Goal: Task Accomplishment & Management: Manage account settings

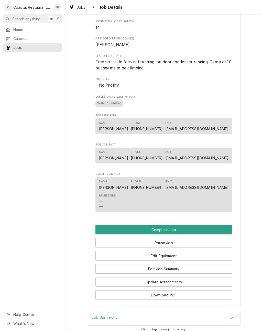
scroll to position [219, 0]
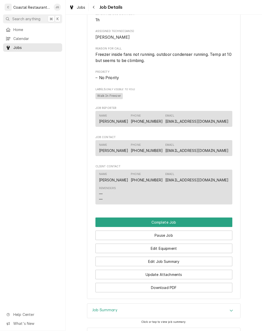
click at [189, 262] on button "Edit Job Summary" at bounding box center [163, 260] width 137 height 9
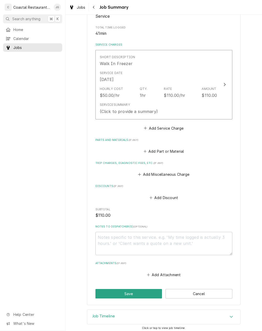
scroll to position [96, 0]
click at [150, 273] on icon "Attachments" at bounding box center [148, 275] width 3 height 4
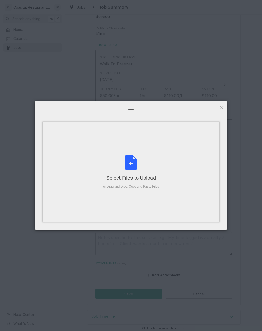
click at [148, 189] on div "or Drag and Drop, Copy and Paste Files" at bounding box center [131, 186] width 56 height 5
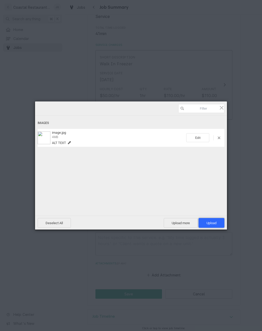
click at [213, 225] on span "Upload 1" at bounding box center [212, 223] width 26 height 10
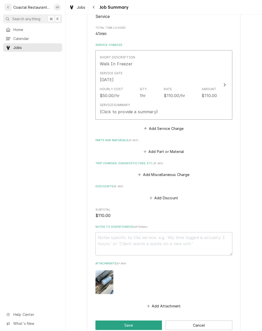
click at [145, 320] on button "Save" at bounding box center [128, 324] width 67 height 9
type textarea "x"
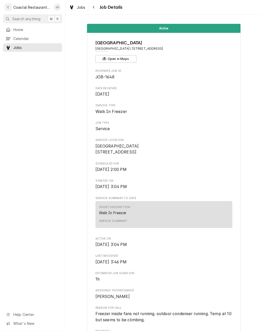
click at [29, 29] on span "Home" at bounding box center [36, 29] width 46 height 5
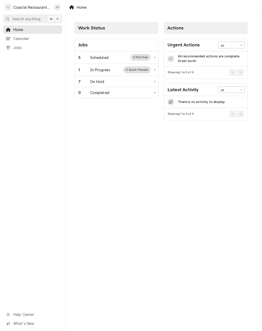
click at [92, 58] on div "Scheduled" at bounding box center [99, 57] width 18 height 5
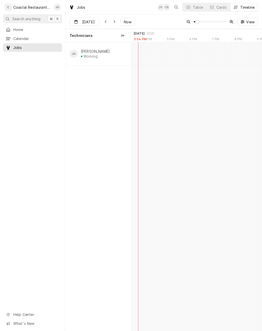
scroll to position [0, 2762]
type input "[DATE]"
click at [29, 31] on span "Home" at bounding box center [36, 29] width 46 height 5
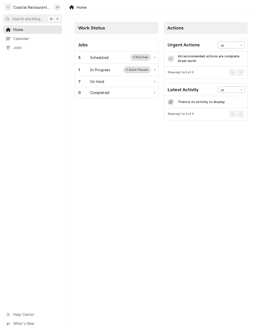
click at [109, 57] on div "5 Scheduled 0 Past Due" at bounding box center [114, 57] width 72 height 7
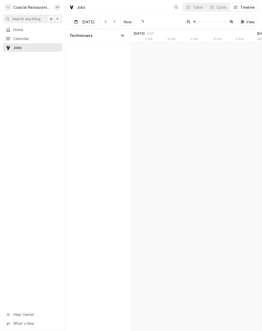
scroll to position [0, 2591]
click at [126, 21] on span "Now" at bounding box center [128, 21] width 10 height 5
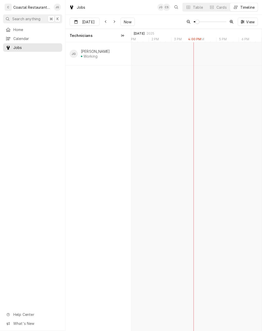
type input "Sep 12"
click at [159, 57] on div "Milford School District | Milford, 19963" at bounding box center [160, 59] width 14 height 4
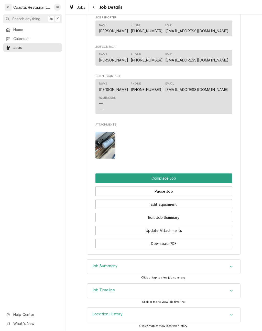
scroll to position [349, 0]
click at [183, 217] on button "Edit Job Summary" at bounding box center [163, 217] width 137 height 9
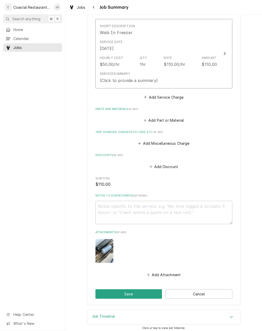
scroll to position [127, 0]
click at [144, 142] on button "Add Miscellaneous Charge" at bounding box center [163, 143] width 53 height 7
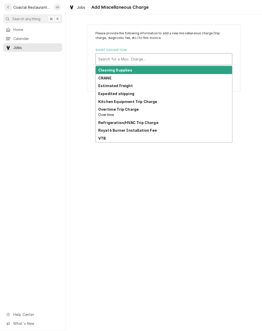
click at [129, 125] on div "Refrigeration/HVAC Trip Charge" at bounding box center [164, 123] width 136 height 8
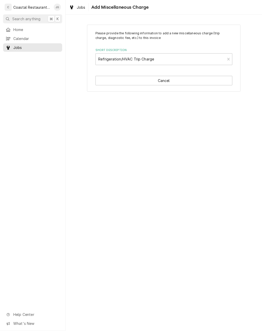
type textarea "x"
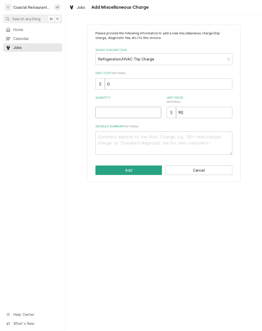
click at [123, 109] on input "Quantity" at bounding box center [128, 112] width 66 height 11
type input "1"
click at [137, 169] on button "Add" at bounding box center [128, 169] width 67 height 9
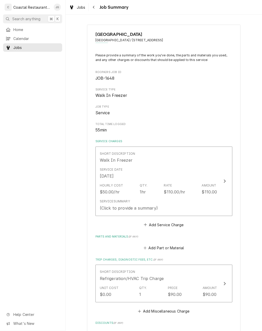
scroll to position [127, 0]
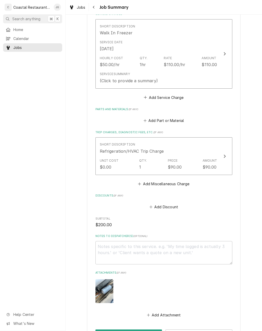
click at [149, 78] on div "(Click to provide a summary)" at bounding box center [129, 81] width 58 height 6
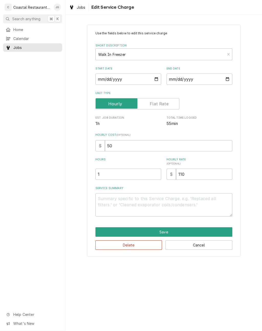
click at [142, 205] on textarea "Service Summary" at bounding box center [163, 204] width 137 height 23
type textarea "x"
type textarea "Ha"
type textarea "x"
type textarea "Had"
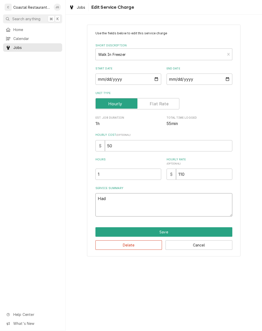
type textarea "x"
type textarea "Had"
type textarea "x"
type textarea "Had"
type textarea "x"
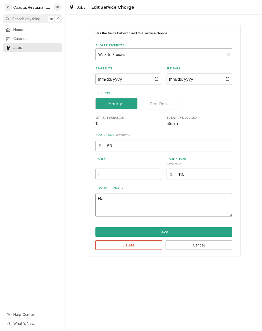
type textarea "H"
type textarea "x"
type textarea "A"
type textarea "x"
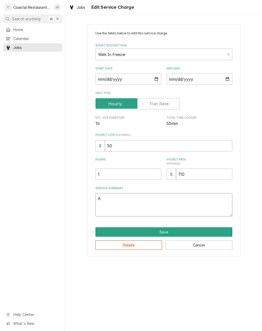
type textarea "Arr"
type textarea "x"
type textarea "Arriv"
type textarea "x"
type textarea "Arrived"
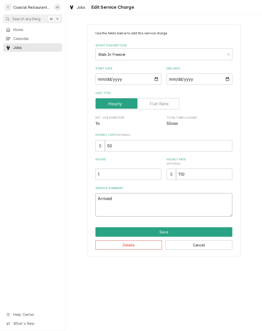
type textarea "x"
type textarea "Arrived on site"
type textarea "x"
type textarea "Arrived on site found"
type textarea "x"
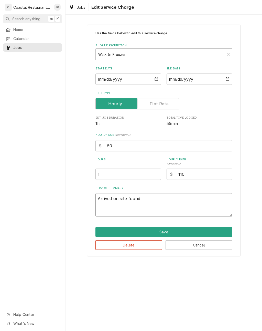
type textarea "Arrived on site found con"
type textarea "x"
type textarea "Arrived on site found condenser unit"
type textarea "x"
type textarea "Arrived on site found condenser unit running"
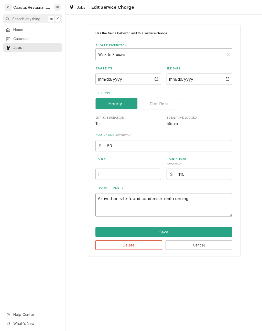
type textarea "x"
type textarea "Arrived on site found condenser unit running checked"
type textarea "x"
type textarea "Arrived on site found condenser unit running checked evaporator"
type textarea "x"
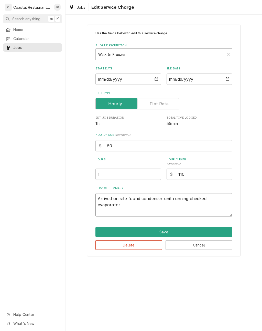
type textarea "Arrived on site found condenser unit running checked evaporator found fan"
type textarea "x"
type textarea "Arrived on site found condenser unit running checked evaporator found fans"
type textarea "x"
type textarea "Arrived on site found condenser unit running checked evaporator found fans off"
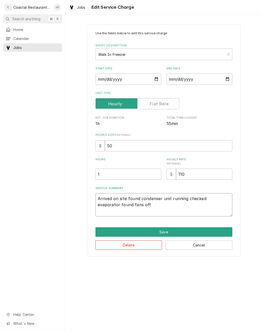
type textarea "x"
type textarea "Arrived on site found condenser unit running checked evaporator found fans off,…"
type textarea "x"
type textarea "Arrived on site found condenser unit running checked evaporator found fans off …"
type textarea "x"
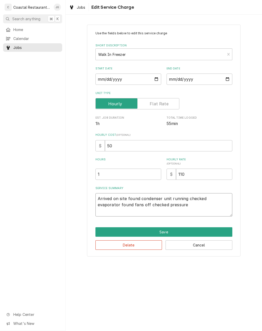
type textarea "Arrived on site found condenser unit running checked evaporator found fans off …"
type textarea "x"
type textarea "Arrived on site found condenser unit running checked evaporator found fans off …"
type textarea "x"
type textarea "Arrived on site found condenser unit running checked evaporator found fans off …"
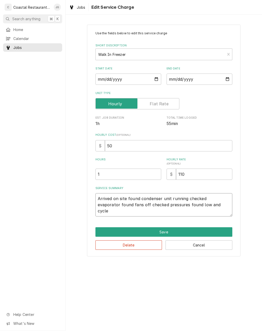
type textarea "x"
type textarea "Arrived on site found condenser unit running checked evaporator found fans off …"
type textarea "x"
type textarea "Arrived on site found condenser unit running checked evaporator found fans off …"
type textarea "x"
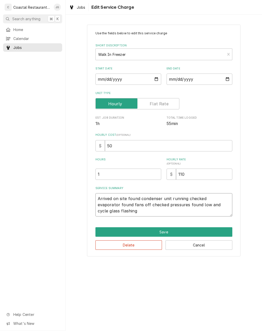
type textarea "Arrived on site found condenser unit running checked evaporator found fans off …"
type textarea "x"
type textarea "Arrived on site found condenser unit running checked evaporator found fans off …"
type textarea "x"
type textarea "Arrived on site found condenser unit running checked evaporator found fans off …"
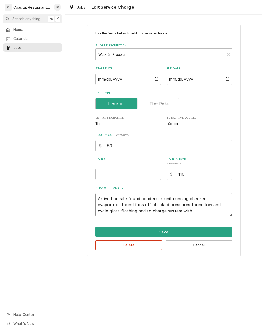
type textarea "x"
type textarea "Arrived on site found condenser unit running checked evaporator found fans off …"
type textarea "x"
type textarea "Arrived on site found condenser unit running checked evaporator found fans off …"
type textarea "x"
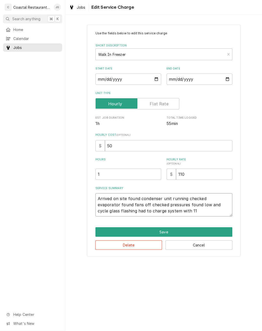
type textarea "Arrived on site found condenser unit running checked evaporator found fans off …"
type textarea "x"
type textarea "Arrived on site found condenser unit running checked evaporator found fans off …"
type textarea "x"
type textarea "Arrived on site found condenser unit running checked evaporator found fans off …"
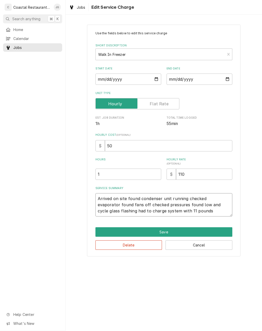
type textarea "x"
type textarea "Arrived on site found condenser unit running checked evaporator found fans off …"
type textarea "x"
type textarea "Arrived on site found condenser unit running checked evaporator found fans off …"
type textarea "x"
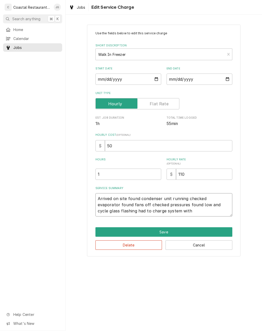
type textarea "Arrived on site found condenser unit running checked evaporator found fans off …"
type textarea "x"
type textarea "Arrived on site found condenser unit running checked evaporator found fans off …"
type textarea "x"
type textarea "Arrived on site found condenser unit running checked evaporator found fans off …"
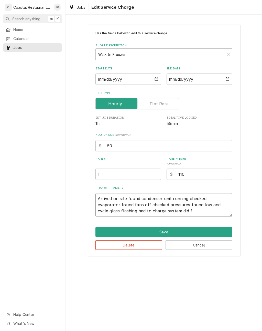
type textarea "x"
type textarea "Arrived on site found condenser unit running checked evaporator found fans off …"
type textarea "x"
type textarea "Arrived on site found condenser unit running checked evaporator found fans off …"
type textarea "x"
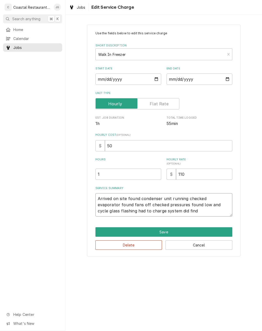
type textarea "Arrived on site found condenser unit running checked evaporator found fans off …"
type textarea "x"
type textarea "Arrived on site found condenser unit running checked evaporator found fans off …"
type textarea "x"
type textarea "Arrived on site found condenser unit running checked evaporator found fans off …"
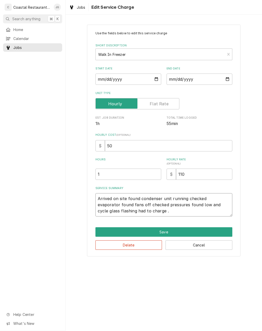
type textarea "x"
type textarea "Arrived on site found condenser unit running checked evaporator found fans off …"
type textarea "x"
type textarea "Arrived on site found condenser unit running checked evaporator found fans off …"
type textarea "x"
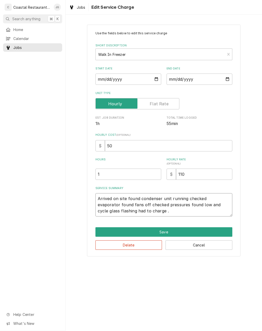
type textarea "Arrived on site found condenser unit running checked evaporator found fans off …"
type textarea "x"
type textarea "Arrived on site found condenser unit running checked evaporator found fans off …"
type textarea "x"
type textarea "Arrived on site found condenser unit running checked evaporator found fans off …"
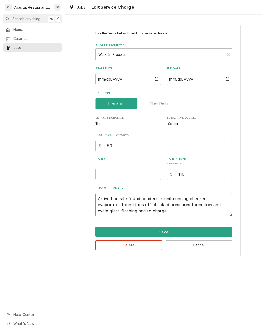
type textarea "x"
type textarea "Arrived on site found condenser unit running checked evaporator found fans off …"
type textarea "x"
type textarea "Arrived on site found condenser unit running checked evaporator found fans off …"
type textarea "x"
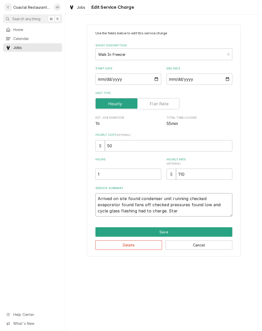
type textarea "Arrived on site found condenser unit running checked evaporator found fans off …"
type textarea "x"
type textarea "Arrived on site found condenser unit running checked evaporator found fans off …"
type textarea "x"
type textarea "Arrived on site found condenser unit running checked evaporator found fans off …"
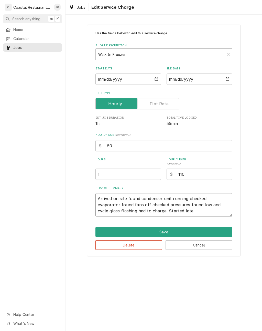
type textarea "x"
type textarea "Arrived on site found condenser unit running checked evaporator found fans off …"
type textarea "x"
type textarea "Arrived on site found condenser unit running checked evaporator found fans off …"
type textarea "x"
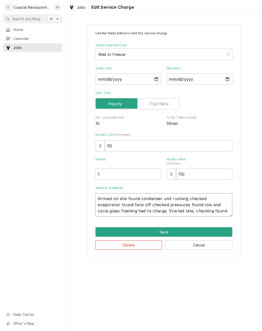
type textarea "Arrived on site found condenser unit running checked evaporator found fans off …"
type textarea "x"
type textarea "Arrived on site found condenser unit running checked evaporator found fans off …"
type textarea "x"
type textarea "Arrived on site found condenser unit running checked evaporator found fans off …"
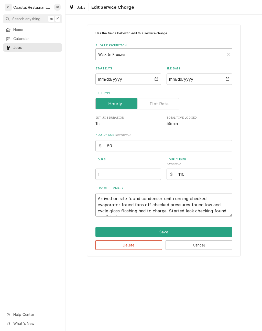
type textarea "x"
type textarea "Arrived on site found condenser unit running checked evaporator found fans off …"
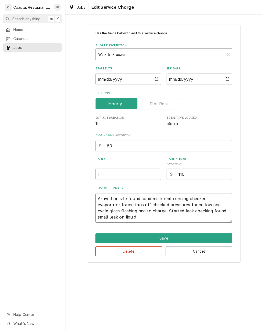
type textarea "x"
type textarea "Arrived on site found condenser unit running checked evaporator found fans off …"
type textarea "x"
type textarea "Arrived on site found condenser unit running checked evaporator found fans off …"
type textarea "x"
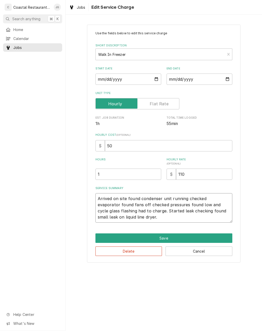
click at [127, 204] on textarea "Arrived on site found condenser unit running checked evaporator found fans off …" at bounding box center [163, 207] width 137 height 29
type textarea "Arrived on site found condenser unit running checked evaporator found fans off …"
type textarea "x"
type textarea "Arrived on site found condenser unit running checked evaporator found fans off …"
type textarea "x"
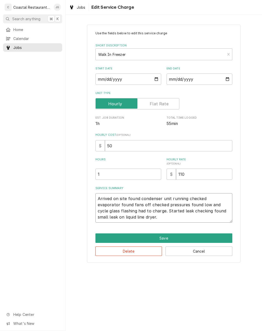
type textarea "Arrived on site found condenser unit running checked evaporator found fans off …"
type textarea "x"
type textarea "Arrived on site found condenser unit running checked evaporator found fans off …"
type textarea "x"
type textarea "Arrived on site found condenser unit running checked evaporator found fans off …"
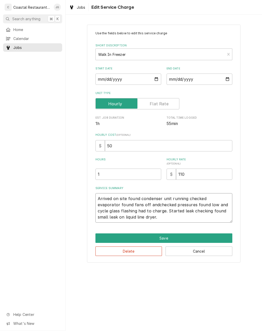
type textarea "x"
type textarea "Arrived on site found condenser unit running checked evaporator found fans off …"
type textarea "x"
type textarea "Arrived on site found condenser unit running checked evaporator found fans off …"
type textarea "x"
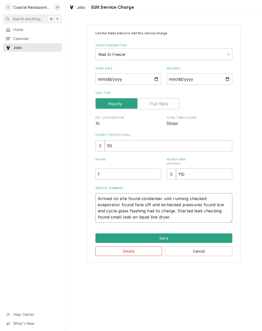
type textarea "Arrived on site found condenser unit running checked evaporator found fans off …"
type textarea "x"
type textarea "Arrived on site found condenser unit running checked evaporator found fans off …"
type textarea "x"
type textarea "Arrived on site found condenser unit running checked evaporator found fans off …"
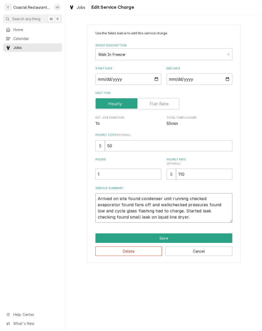
type textarea "x"
type textarea "Arrived on site found condenser unit running checked evaporator found fans off …"
type textarea "x"
type textarea "Arrived on site found condenser unit running checked evaporator found fans off …"
type textarea "x"
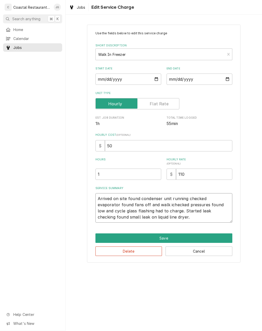
type textarea "Arrived on site found condenser unit running checked evaporator found fans off …"
type textarea "x"
type textarea "Arrived on site found condenser unit running checked evaporator found fans off …"
type textarea "x"
type textarea "Arrived on site found condenser unit running checked evaporator found fans off …"
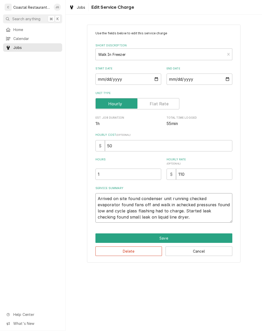
type textarea "x"
type textarea "Arrived on site found condenser unit running checked evaporator found fans off …"
type textarea "x"
type textarea "Arrived on site found condenser unit running checked evaporator found fans off …"
type textarea "x"
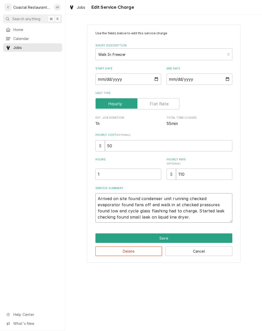
type textarea "Arrived on site found condenser unit running checked evaporator found fans off …"
type textarea "x"
type textarea "Arrived on site found condenser unit running checked evaporator found fans off …"
type textarea "x"
type textarea "Arrived on site found condenser unit running checked evaporator found fans off …"
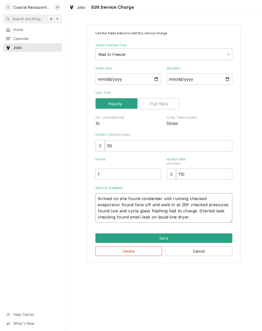
type textarea "x"
type textarea "Arrived on site found condenser unit running checked evaporator found fans off …"
type textarea "x"
type textarea "Arrived on site found condenser unit running checked evaporator found fans off …"
type textarea "x"
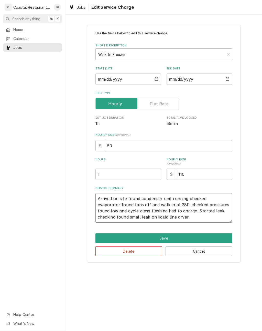
type textarea "Arrived on site found condenser unit running checked evaporator found fans off …"
type textarea "x"
type textarea "Arrived on site found condenser unit running checked evaporator found fans off …"
type textarea "x"
type textarea "Arrived on site found condenser unit running checked evaporator found fans off …"
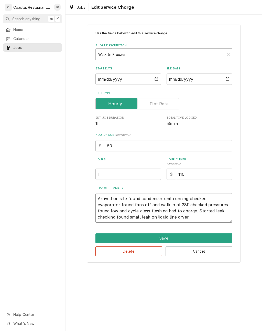
type textarea "x"
type textarea "Arrived on site found condenser unit running checked evaporator found fans off …"
type textarea "x"
click at [169, 205] on textarea "Arrived on site found condenser unit running checked evaporator found fans off …" at bounding box center [163, 207] width 137 height 29
type textarea "Arrived on site found condenser unit running checked evaporator found fans off …"
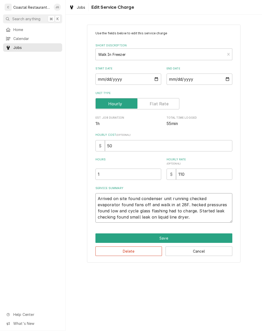
type textarea "x"
type textarea "Arrived on site found condenser unit running checked evaporator found fans off …"
click at [176, 212] on textarea "Arrived on site found condenser unit running checked evaporator found fans off …" at bounding box center [163, 207] width 137 height 29
type textarea "x"
type textarea "Arrived on site found condenser unit running checked evaporator found fans off …"
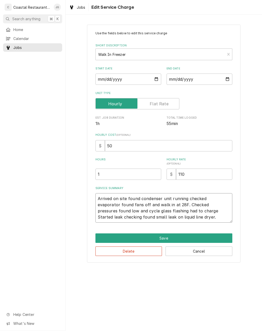
type textarea "x"
type textarea "Arrived on site found condenser unit running checked evaporator found fans off …"
type textarea "x"
type textarea "Arrived on site found condenser unit running checked evaporator found fans off …"
type textarea "x"
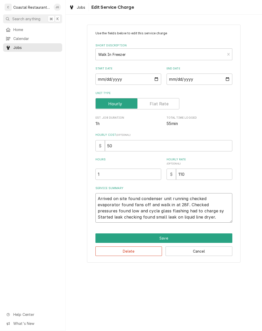
type textarea "Arrived on site found condenser unit running checked evaporator found fans off …"
type textarea "x"
type textarea "Arrived on site found condenser unit running checked evaporator found fans off …"
type textarea "x"
type textarea "Arrived on site found condenser unit running checked evaporator found fans off …"
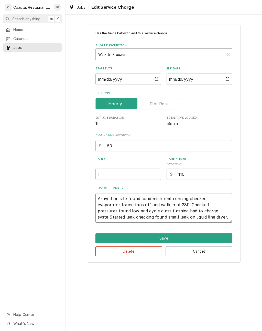
type textarea "x"
type textarea "Arrived on site found condenser unit running checked evaporator found fans off …"
type textarea "x"
type textarea "Arrived on site found condenser unit running checked evaporator found fans off …"
click at [193, 220] on textarea "Arrived on site found condenser unit running checked evaporator found fans off …" at bounding box center [163, 207] width 137 height 29
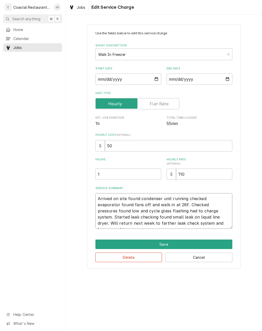
click at [186, 215] on textarea "Arrived on site found condenser unit running checked evaporator found fans off …" at bounding box center [163, 211] width 137 height 36
click at [210, 224] on textarea "Arrived on site found condenser unit running checked evaporator found fans off …" at bounding box center [163, 211] width 137 height 36
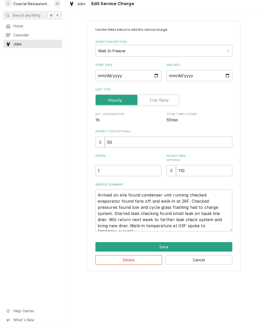
click at [245, 203] on div "Use the fields below to edit this service charge Short Description Walk In Free…" at bounding box center [164, 149] width 197 height 259
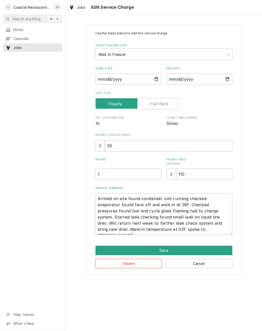
click at [184, 248] on button "Save" at bounding box center [163, 249] width 137 height 9
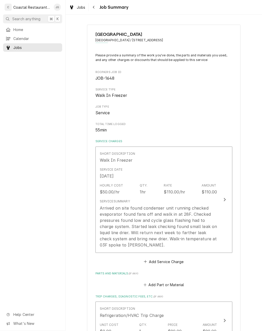
scroll to position [127, 0]
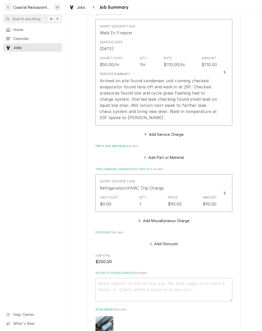
click at [145, 156] on icon "Parts and Materials" at bounding box center [145, 158] width 3 height 4
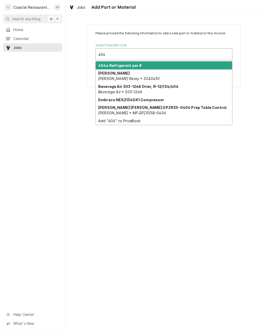
click at [137, 69] on div "404a Refrigerant per #" at bounding box center [164, 65] width 136 height 8
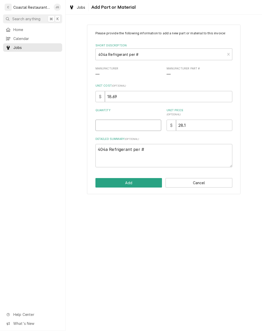
click at [134, 127] on input "Quantity" at bounding box center [128, 125] width 66 height 11
click at [247, 145] on div "Please provide the following information to add a new part or material to this …" at bounding box center [164, 109] width 197 height 178
click at [145, 181] on button "Add" at bounding box center [128, 182] width 67 height 9
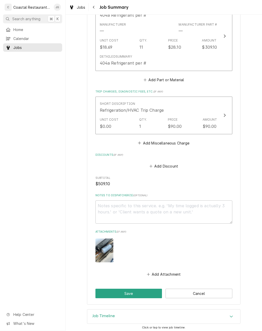
scroll to position [276, 0]
click at [142, 291] on button "Save" at bounding box center [128, 293] width 67 height 9
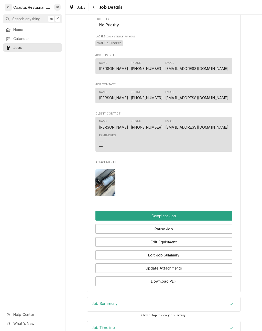
scroll to position [334, 0]
click at [184, 228] on button "Pause Job" at bounding box center [163, 228] width 137 height 9
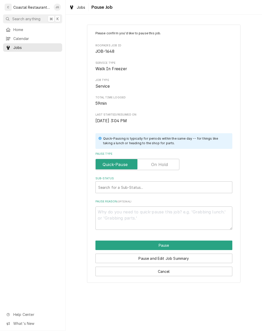
click at [168, 159] on input "Pause Type" at bounding box center [137, 164] width 79 height 11
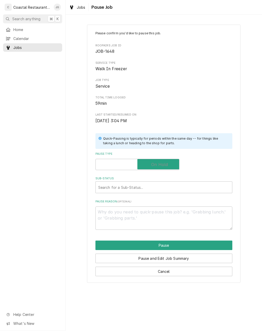
checkbox input "true"
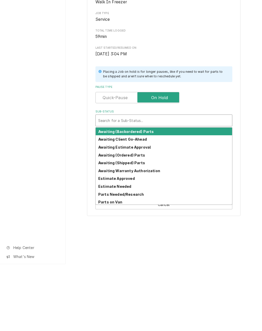
click at [145, 257] on div "Parts Needed/Research" at bounding box center [164, 261] width 136 height 8
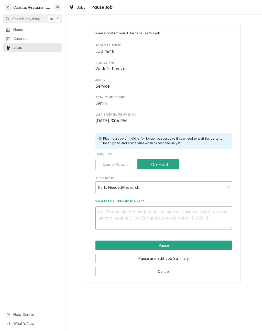
click at [136, 214] on textarea "What part(s) are needed & why?" at bounding box center [163, 217] width 137 height 23
type textarea "x"
type textarea "N"
type textarea "x"
type textarea "Nee"
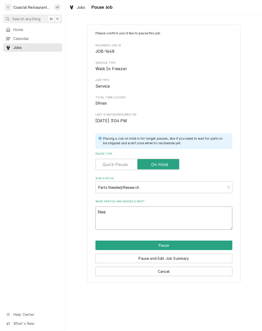
type textarea "x"
type textarea "Need"
type textarea "x"
type textarea "Need"
type textarea "x"
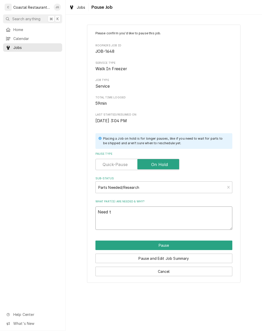
type textarea "Need to"
type textarea "x"
type textarea "Need to"
type textarea "x"
type textarea "Need to r"
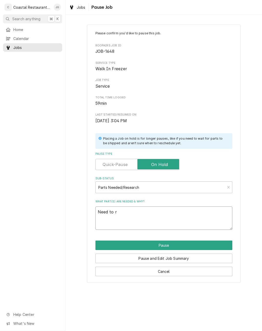
type textarea "x"
type textarea "Need to re"
type textarea "x"
type textarea "Need to ret"
type textarea "x"
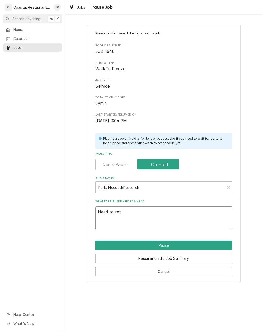
type textarea "Need to retu"
type textarea "x"
type textarea "Need to retur"
type textarea "x"
type textarea "Need to return"
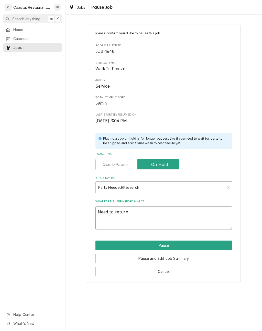
type textarea "x"
type textarea "Need to return"
type textarea "x"
type textarea "Need to return f"
type textarea "x"
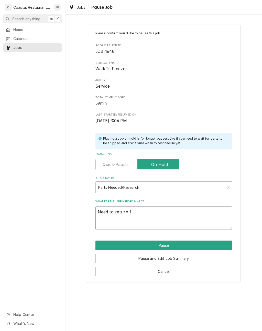
type textarea "Need to return fo"
type textarea "x"
type textarea "Need to return for"
type textarea "x"
type textarea "Need to return for"
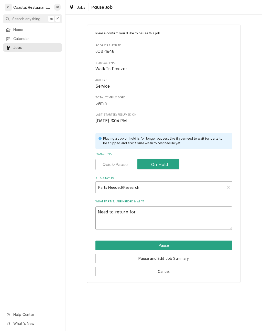
type textarea "x"
type textarea "Need to return for l"
type textarea "x"
type textarea "Need to return for le"
type textarea "x"
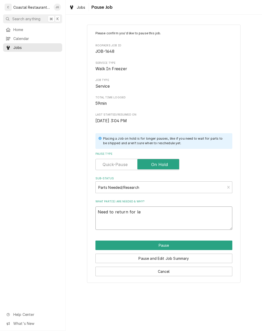
type textarea "Need to return for lea"
type textarea "x"
type textarea "Need to return for leak"
type textarea "x"
type textarea "Need to return for leak"
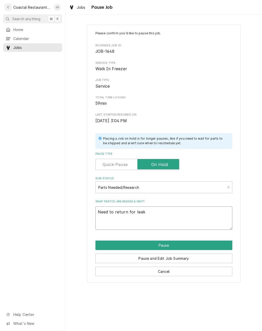
type textarea "x"
type textarea "Need to return for leak ch"
type textarea "x"
type textarea "Need to return for leak check"
type textarea "x"
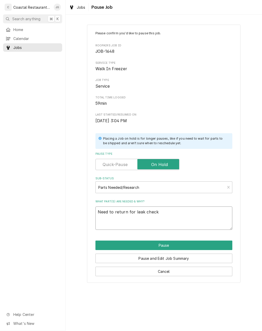
type textarea "Need to return for leak check"
click at [254, 188] on div "Please confirm you'd like to pause this job. Roopairs Job ID JOB-1648 Service T…" at bounding box center [164, 153] width 197 height 267
click at [195, 244] on button "Pause" at bounding box center [163, 244] width 137 height 9
type textarea "x"
